Goal: Information Seeking & Learning: Learn about a topic

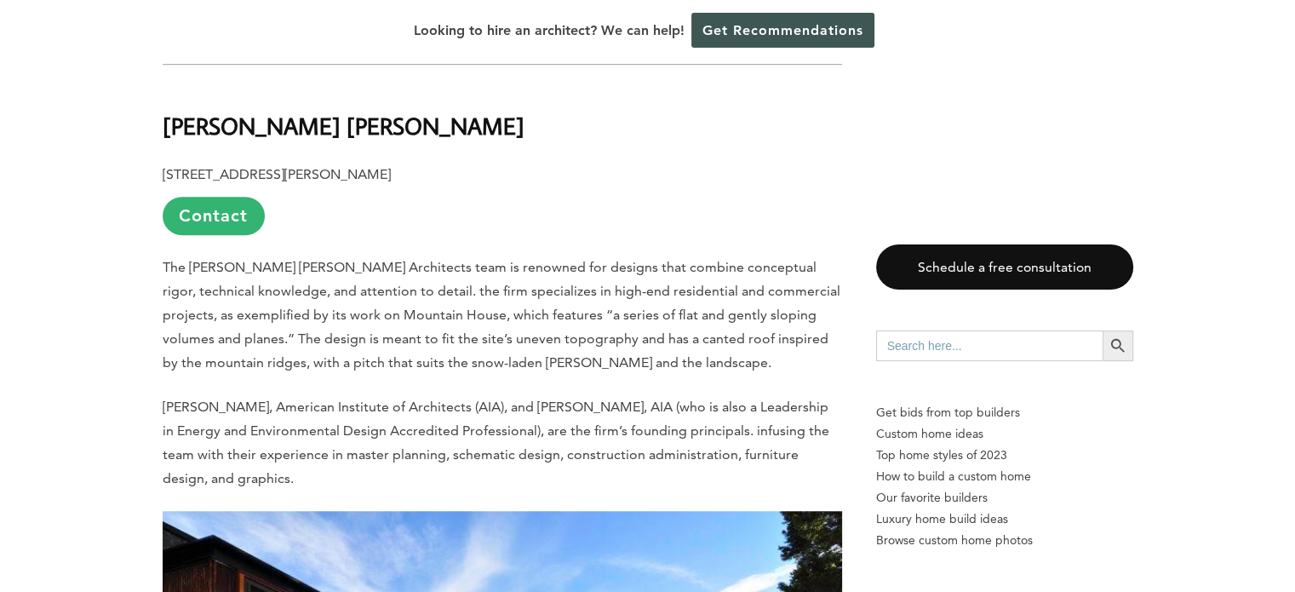
scroll to position [1070, 0]
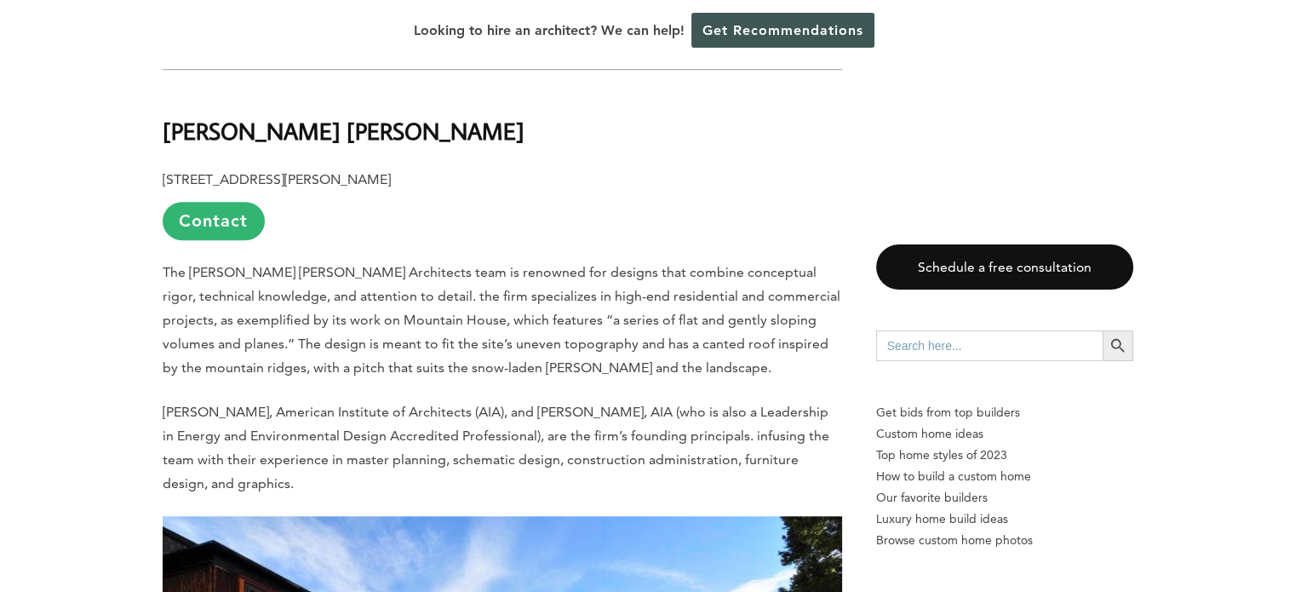
drag, startPoint x: 191, startPoint y: 271, endPoint x: 374, endPoint y: 268, distance: 183.1
click at [374, 268] on span "The [PERSON_NAME] [PERSON_NAME] Architects team is renowned for designs that co…" at bounding box center [502, 320] width 678 height 112
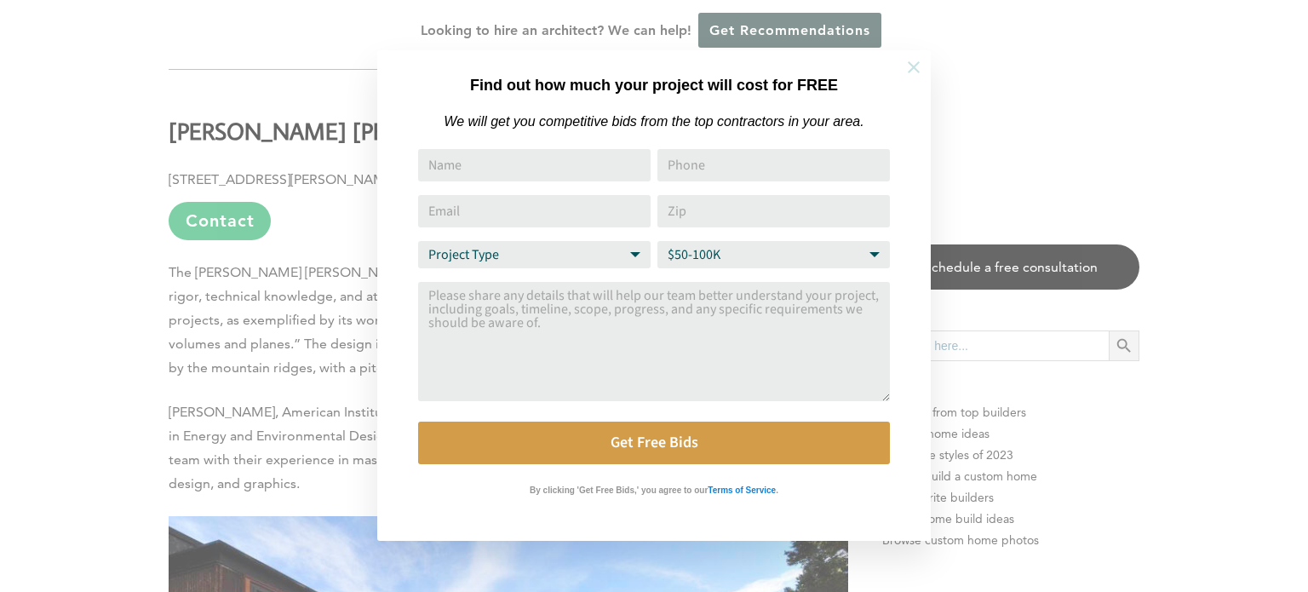
click at [913, 65] on icon at bounding box center [913, 67] width 19 height 19
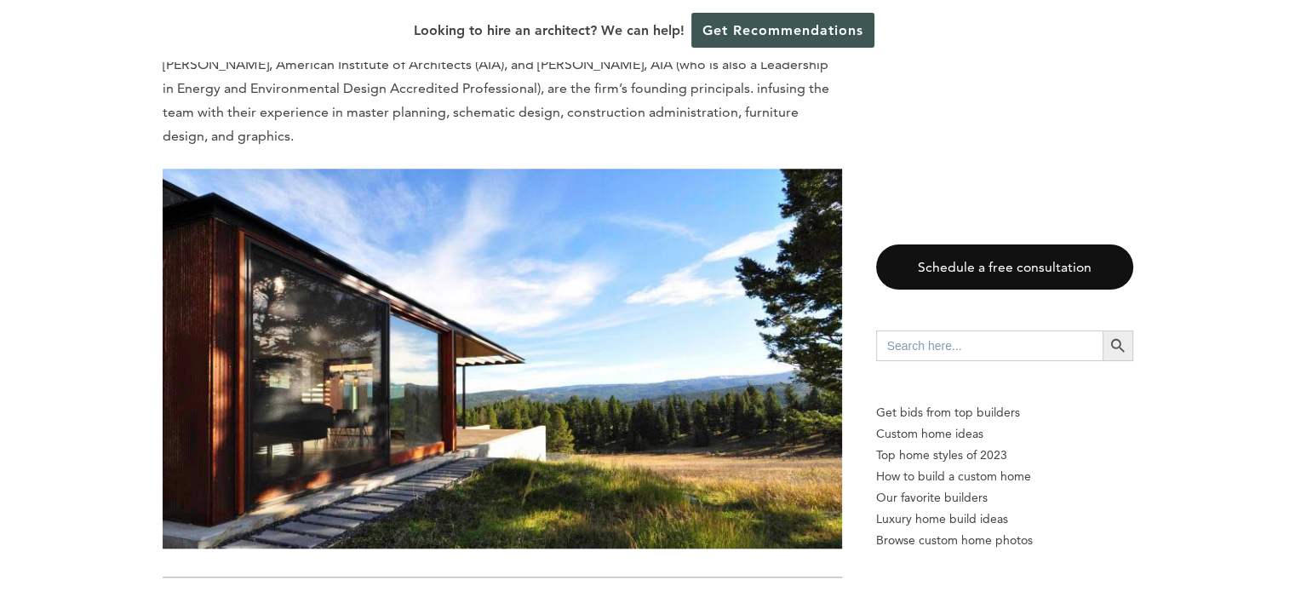
scroll to position [1826, 0]
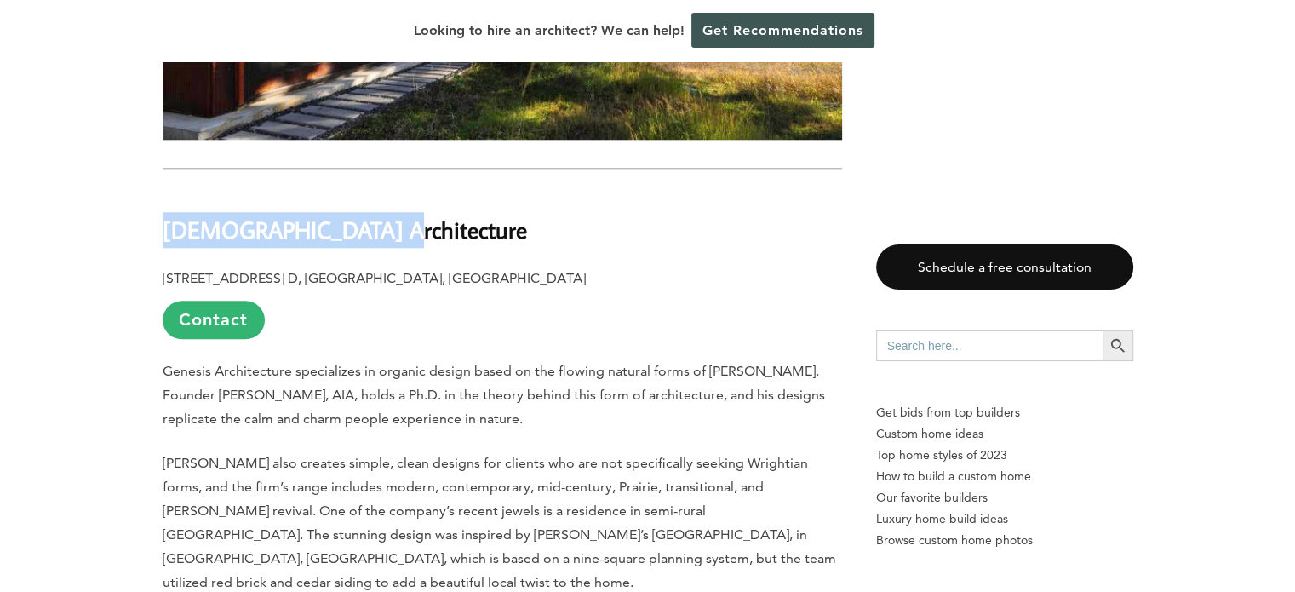
drag, startPoint x: 164, startPoint y: 226, endPoint x: 363, endPoint y: 204, distance: 200.5
click at [363, 204] on h2 "[DEMOGRAPHIC_DATA] Architecture" at bounding box center [503, 218] width 680 height 59
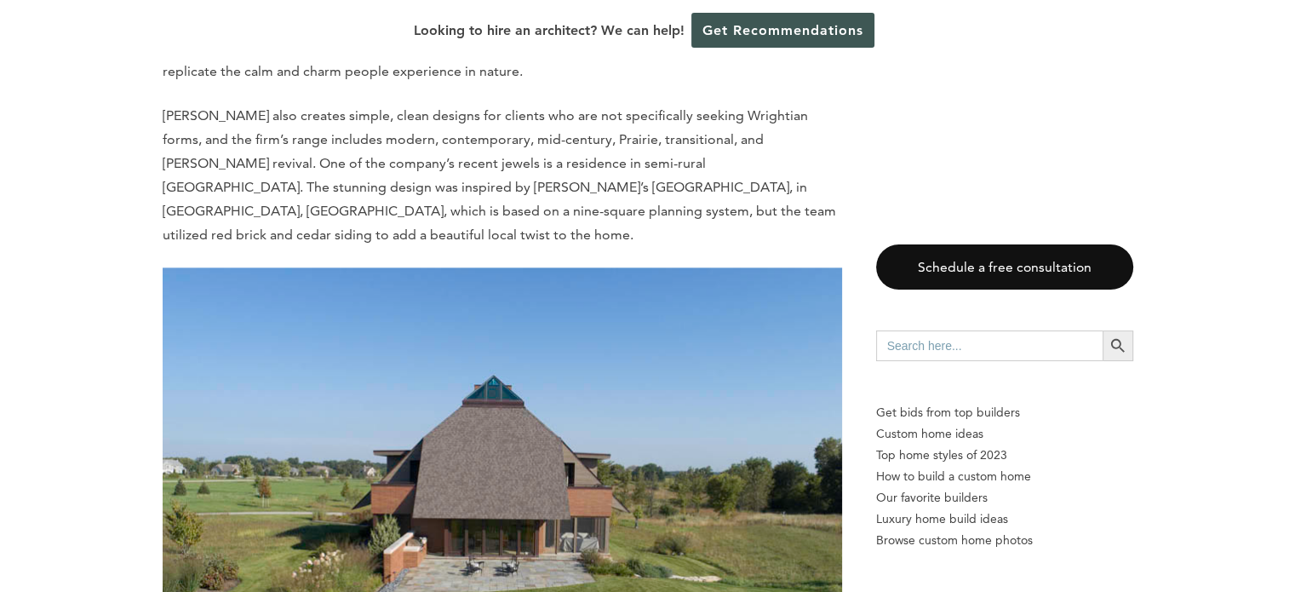
scroll to position [2175, 0]
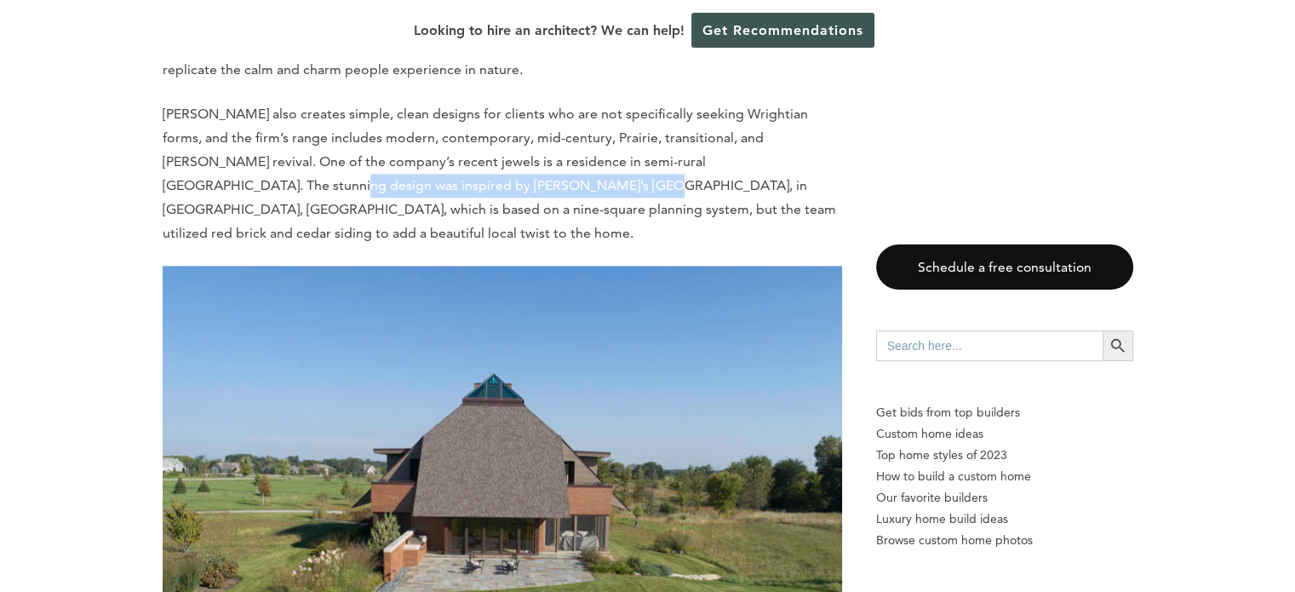
drag, startPoint x: 749, startPoint y: 159, endPoint x: 324, endPoint y: 180, distance: 425.5
click at [324, 180] on span "[PERSON_NAME] also creates simple, clean designs for clients who are not specif…" at bounding box center [500, 173] width 674 height 135
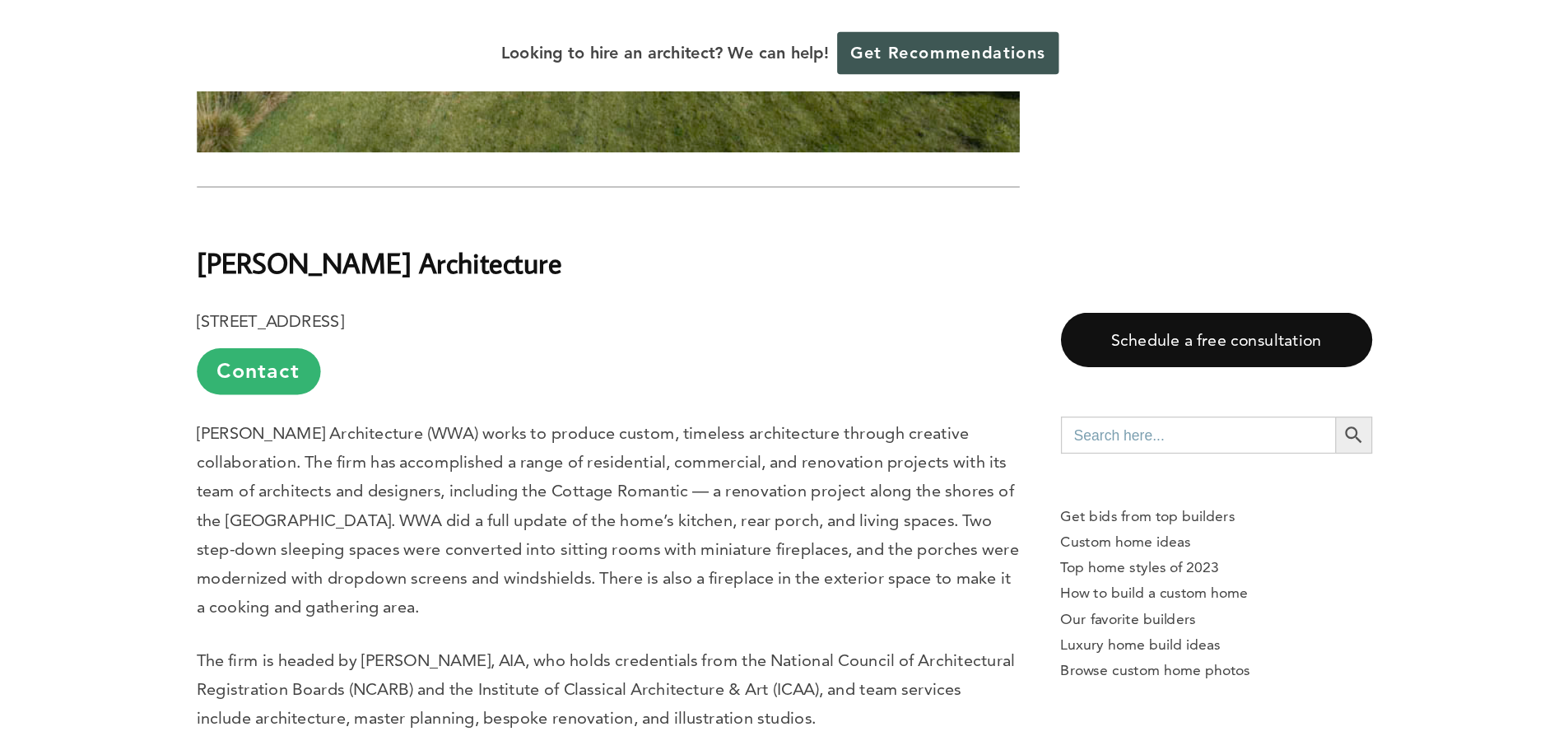
scroll to position [2746, 0]
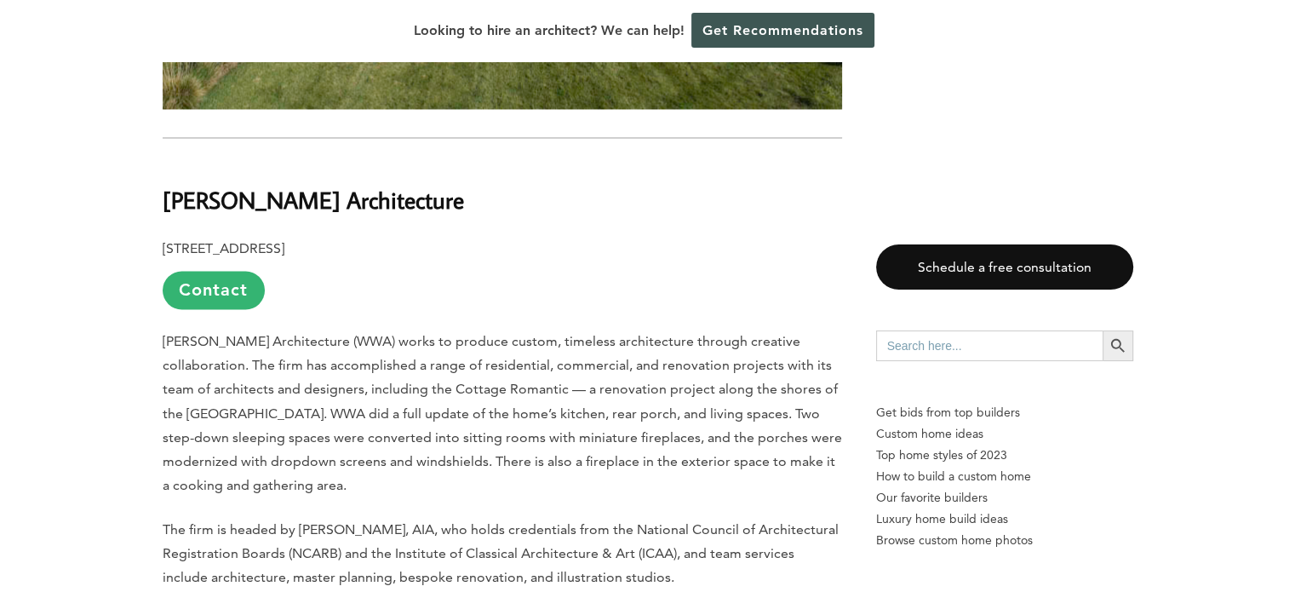
drag, startPoint x: 164, startPoint y: 179, endPoint x: 494, endPoint y: 160, distance: 331.0
click at [494, 160] on h2 "[PERSON_NAME] Architecture" at bounding box center [503, 187] width 680 height 59
